Goal: Navigation & Orientation: Find specific page/section

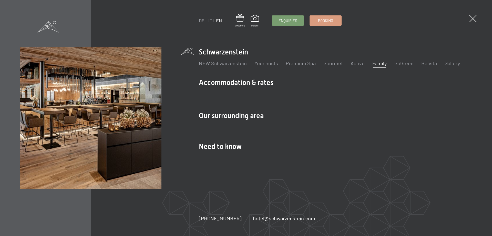
click at [375, 63] on link "Family" at bounding box center [380, 63] width 14 height 6
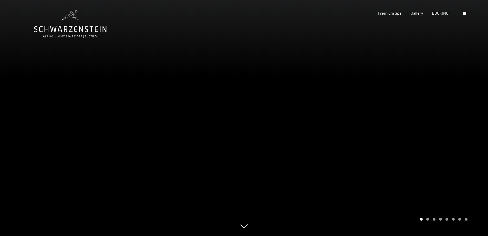
drag, startPoint x: 419, startPoint y: 136, endPoint x: 123, endPoint y: 119, distance: 296.3
click at [124, 235] on div at bounding box center [244, 236] width 420 height 0
click at [395, 147] on div at bounding box center [366, 118] width 244 height 236
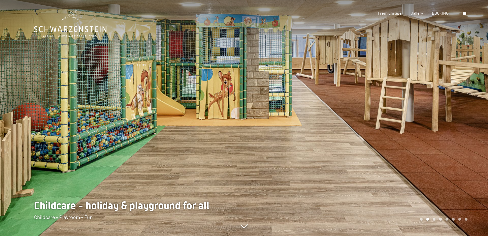
click at [378, 131] on div at bounding box center [366, 118] width 244 height 236
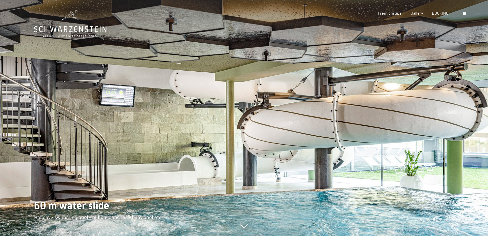
click at [378, 131] on div at bounding box center [366, 118] width 244 height 236
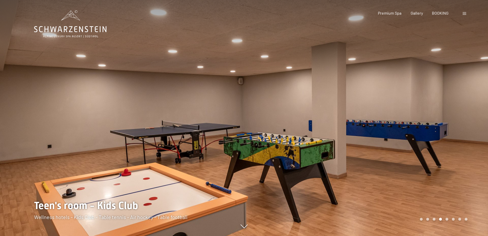
click at [378, 131] on div at bounding box center [366, 118] width 244 height 236
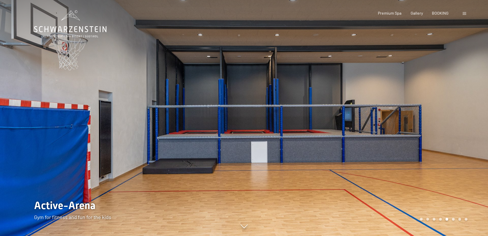
click at [378, 131] on div at bounding box center [366, 118] width 244 height 236
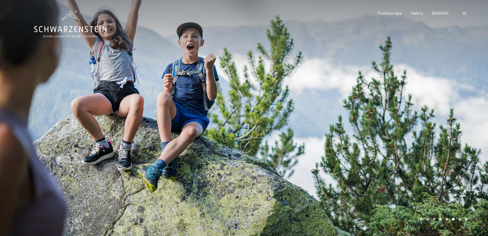
click at [17, 127] on div at bounding box center [122, 118] width 244 height 236
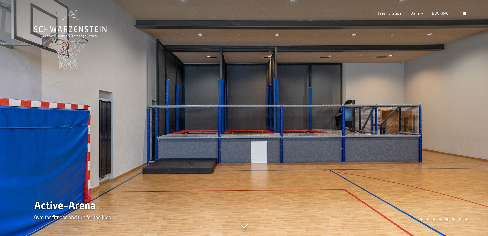
click at [16, 127] on div at bounding box center [122, 118] width 244 height 236
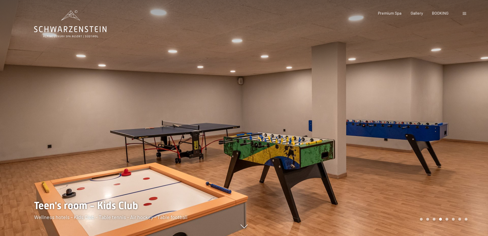
click at [16, 127] on div at bounding box center [122, 118] width 244 height 236
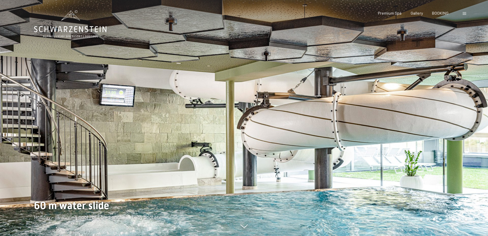
click at [16, 127] on div at bounding box center [122, 118] width 244 height 236
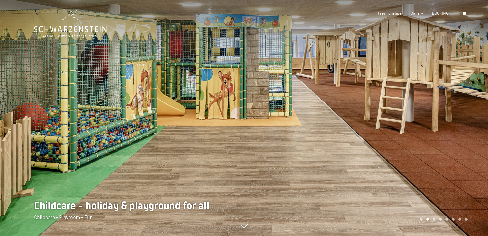
click at [16, 127] on div at bounding box center [122, 118] width 244 height 236
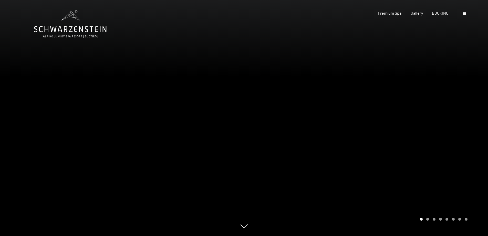
click at [458, 119] on div at bounding box center [366, 118] width 244 height 236
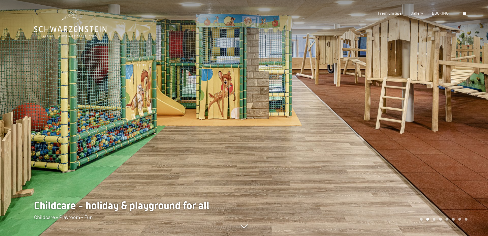
click at [458, 119] on div at bounding box center [366, 118] width 244 height 236
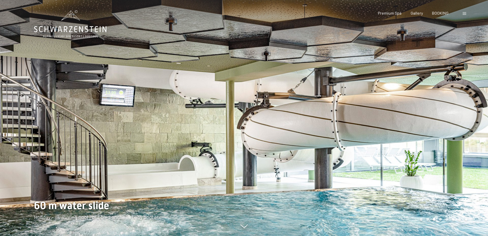
click at [458, 119] on div at bounding box center [366, 118] width 244 height 236
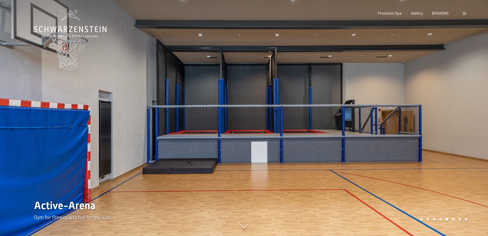
click at [458, 119] on div at bounding box center [366, 118] width 244 height 236
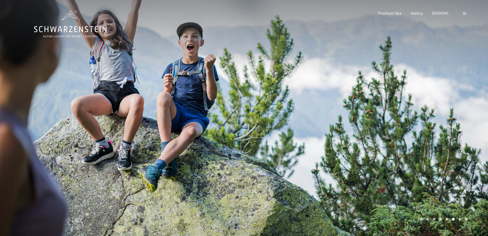
click at [49, 126] on div at bounding box center [122, 118] width 244 height 236
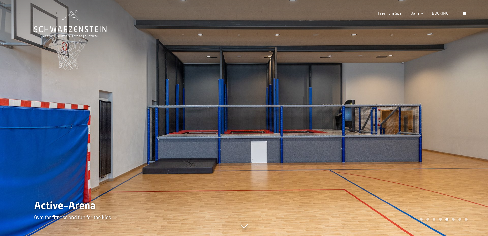
click at [49, 126] on div at bounding box center [122, 118] width 244 height 236
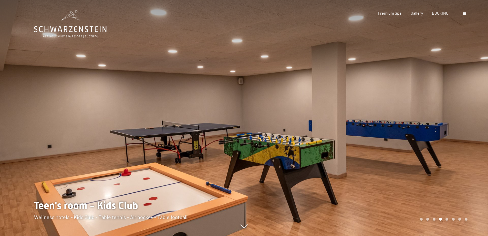
click at [49, 126] on div at bounding box center [122, 118] width 244 height 236
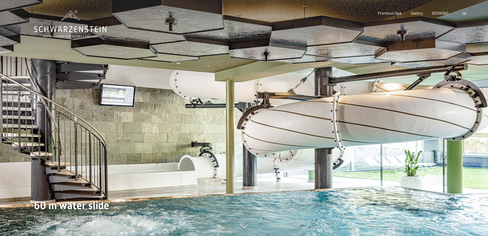
click at [49, 126] on div at bounding box center [122, 118] width 244 height 236
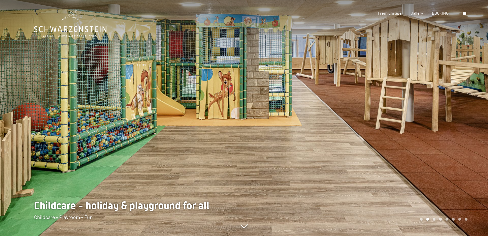
click at [49, 126] on div at bounding box center [122, 118] width 244 height 236
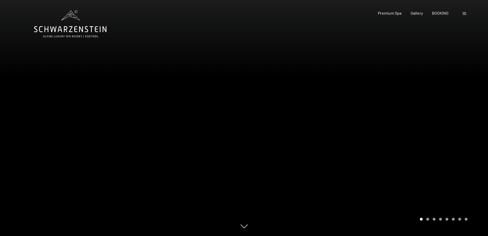
click at [49, 126] on div at bounding box center [122, 118] width 244 height 236
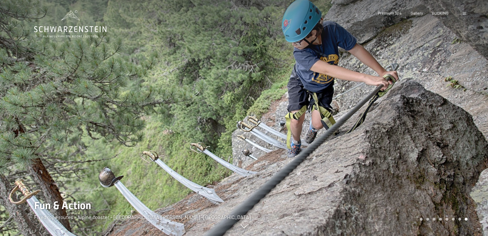
click at [49, 126] on div at bounding box center [122, 118] width 244 height 236
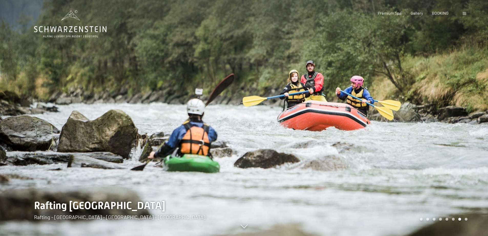
click at [49, 126] on div at bounding box center [122, 118] width 244 height 236
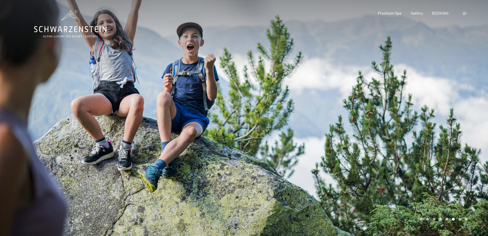
click at [49, 126] on div at bounding box center [122, 118] width 244 height 236
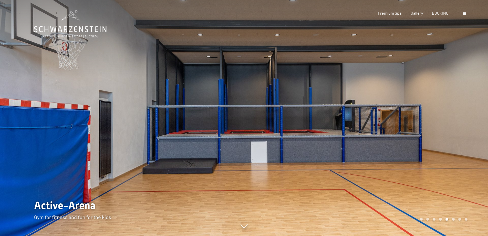
click at [39, 130] on div at bounding box center [122, 118] width 244 height 236
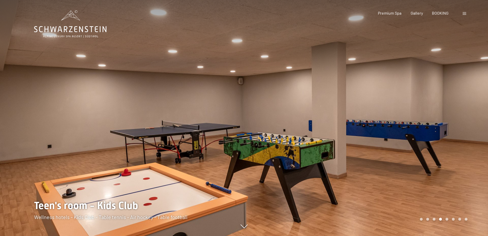
click at [33, 135] on div at bounding box center [122, 118] width 244 height 236
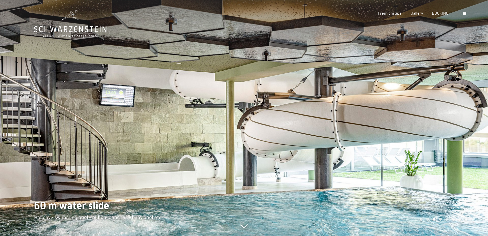
click at [44, 110] on div at bounding box center [122, 118] width 244 height 236
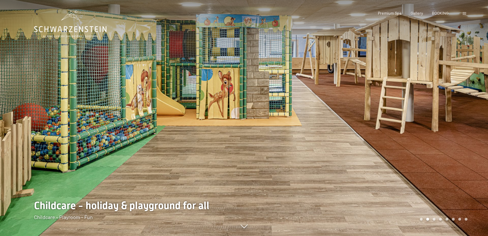
click at [44, 110] on div at bounding box center [122, 118] width 244 height 236
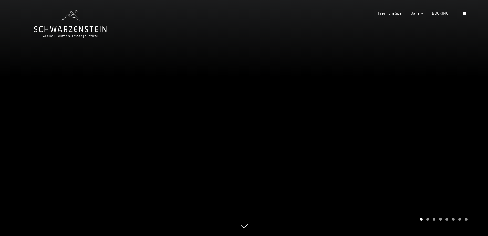
click at [44, 110] on div at bounding box center [122, 118] width 244 height 236
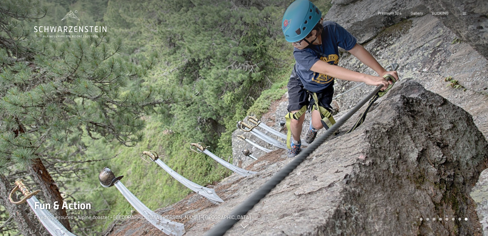
click at [44, 110] on div at bounding box center [122, 118] width 244 height 236
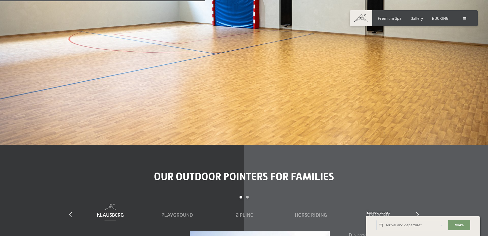
scroll to position [1487, 0]
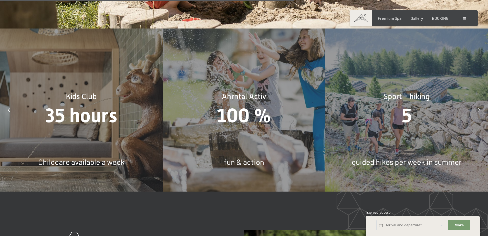
scroll to position [2384, 0]
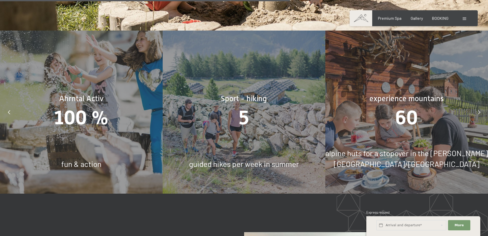
click at [479, 110] on icon at bounding box center [479, 112] width 2 height 4
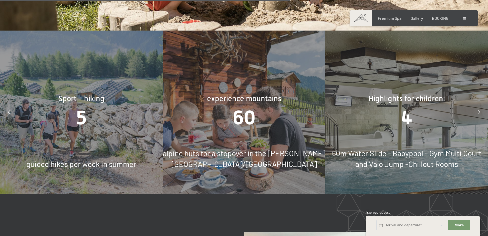
click at [479, 110] on icon at bounding box center [479, 112] width 2 height 4
